Goal: Information Seeking & Learning: Check status

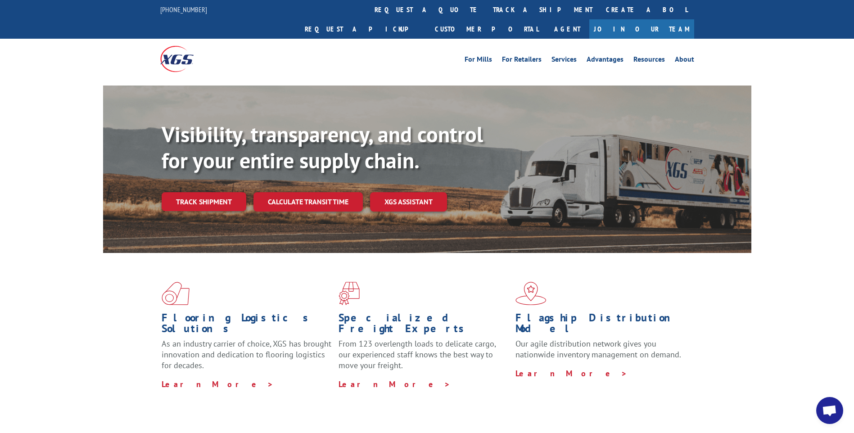
click at [208, 192] on link "Track shipment" at bounding box center [204, 201] width 85 height 19
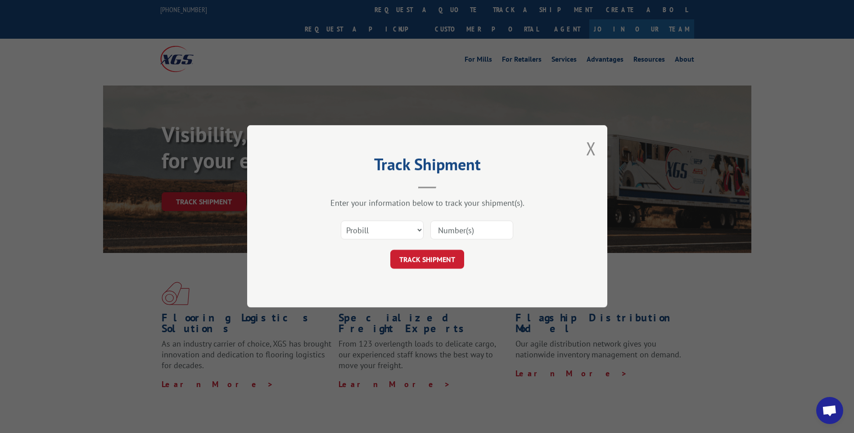
click at [476, 230] on input at bounding box center [471, 230] width 83 height 19
type input "12615246"
click button "TRACK SHIPMENT" at bounding box center [427, 259] width 74 height 19
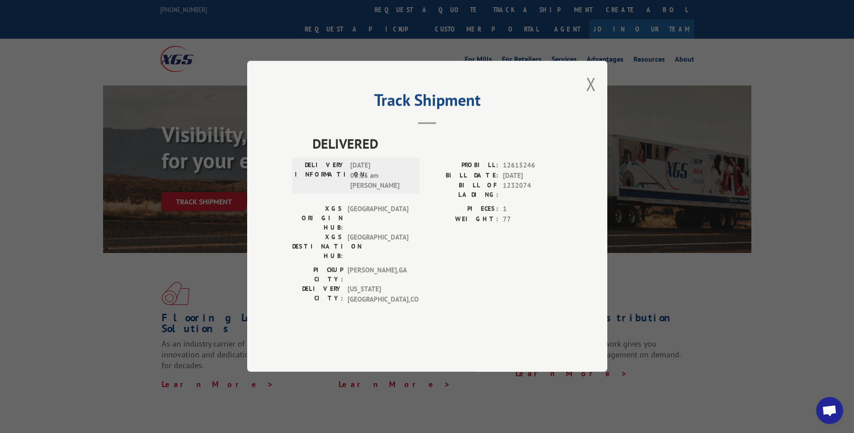
click at [359, 181] on div "DELIVERY INFORMATION: [DATE] 06:15 am [PERSON_NAME]" at bounding box center [355, 176] width 127 height 36
click at [588, 96] on button "Close modal" at bounding box center [591, 84] width 10 height 24
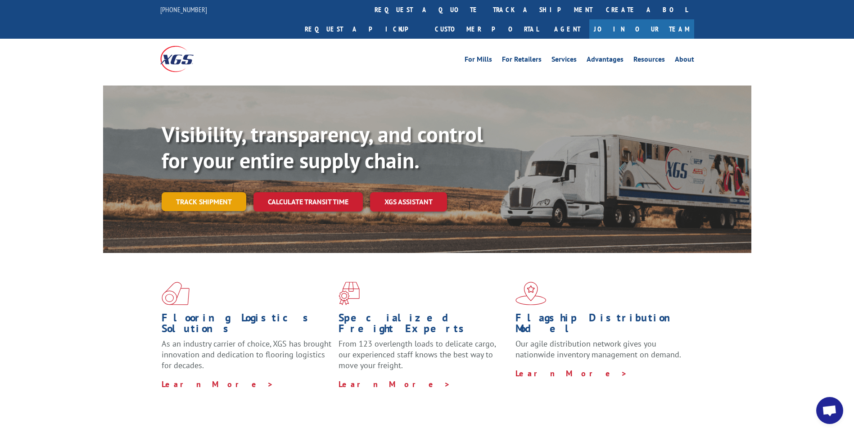
click at [197, 192] on link "Track shipment" at bounding box center [204, 201] width 85 height 19
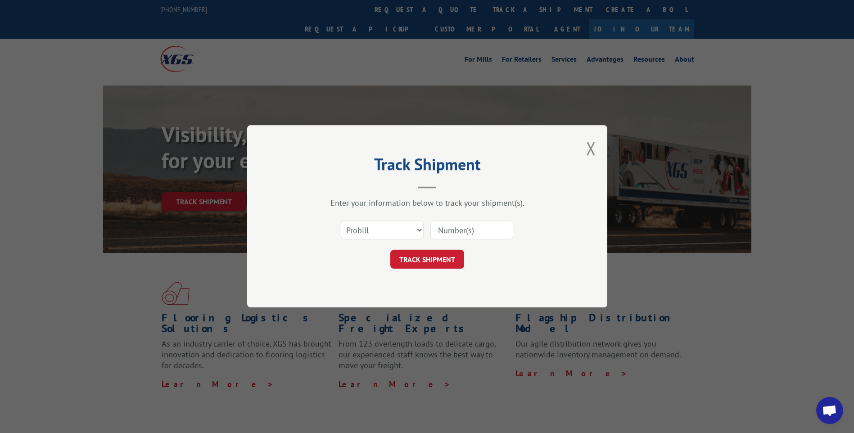
click at [450, 227] on input at bounding box center [471, 230] width 83 height 19
type input "12615248"
click button "TRACK SHIPMENT" at bounding box center [427, 259] width 74 height 19
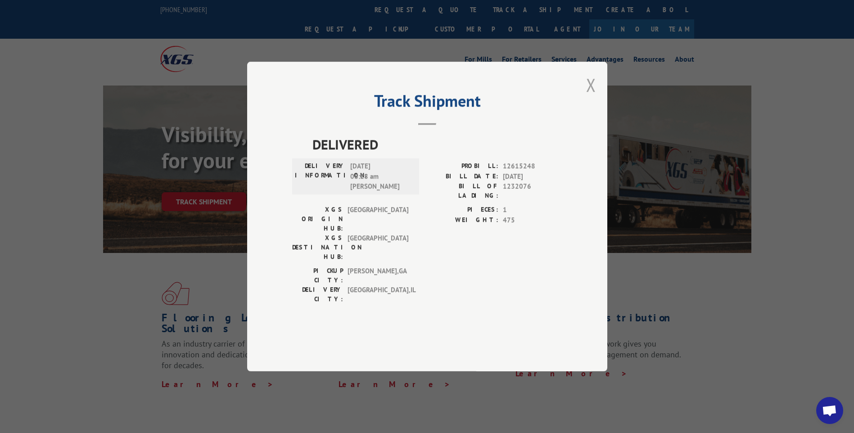
click at [595, 97] on button "Close modal" at bounding box center [591, 85] width 10 height 24
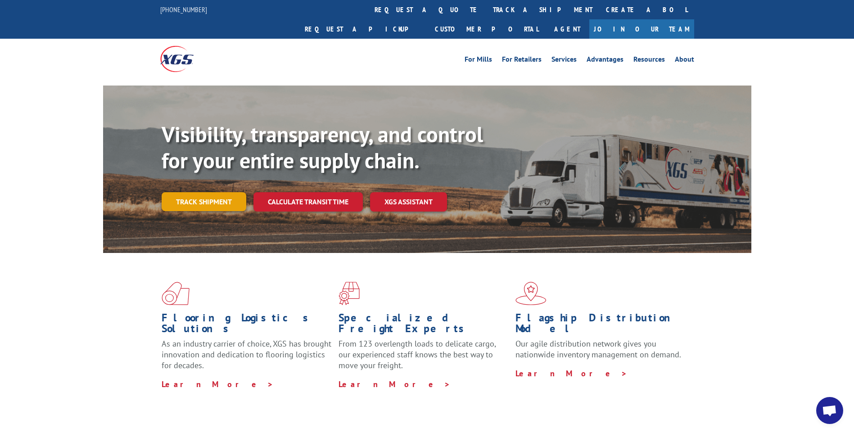
click at [188, 192] on link "Track shipment" at bounding box center [204, 201] width 85 height 19
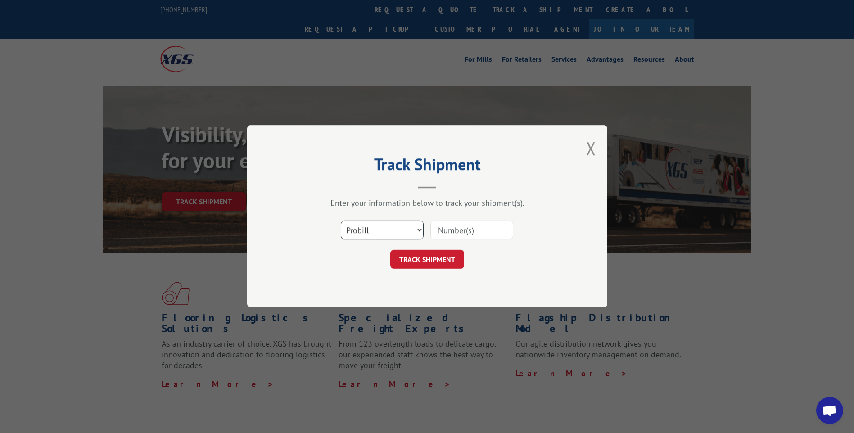
click at [418, 229] on select "Select category... Probill BOL PO" at bounding box center [382, 230] width 83 height 19
select select "bol"
click at [341, 221] on select "Select category... Probill BOL PO" at bounding box center [382, 230] width 83 height 19
click at [451, 231] on input at bounding box center [471, 230] width 83 height 19
type input "5972897"
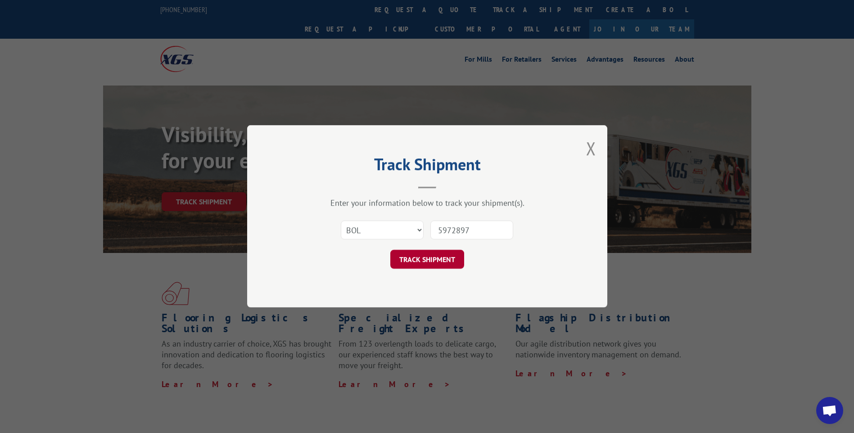
click at [424, 258] on button "TRACK SHIPMENT" at bounding box center [427, 259] width 74 height 19
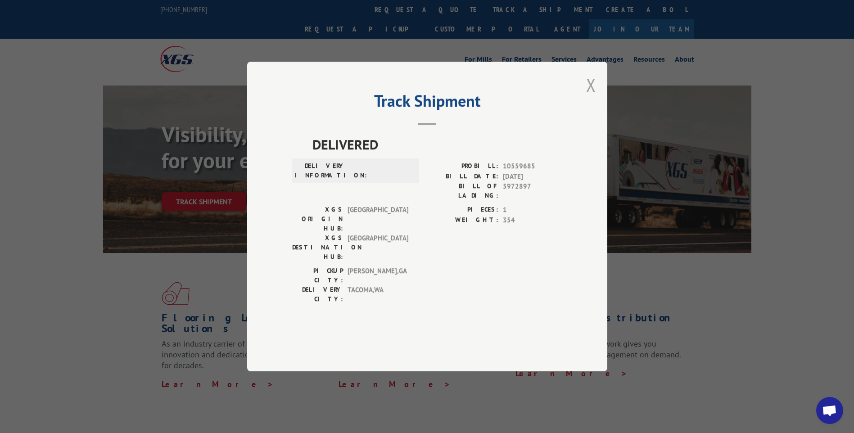
click at [591, 97] on button "Close modal" at bounding box center [591, 85] width 10 height 24
